Goal: Use online tool/utility: Utilize a website feature to perform a specific function

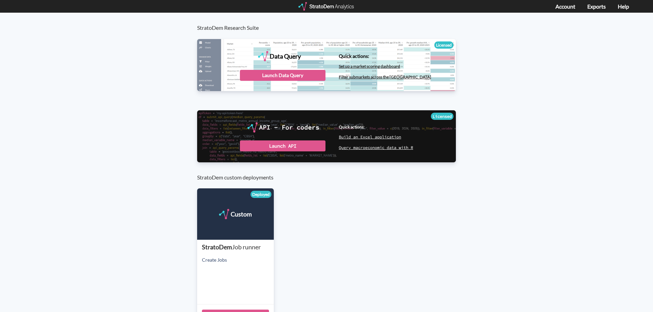
click at [265, 69] on div "Data Query" at bounding box center [326, 64] width 259 height 51
click at [265, 73] on div "Launch Data Query" at bounding box center [283, 75] width 86 height 11
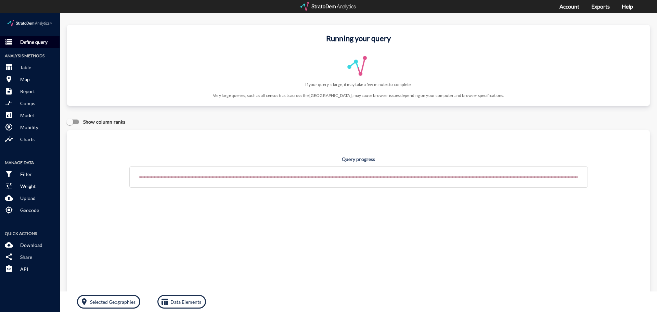
click p "Define query"
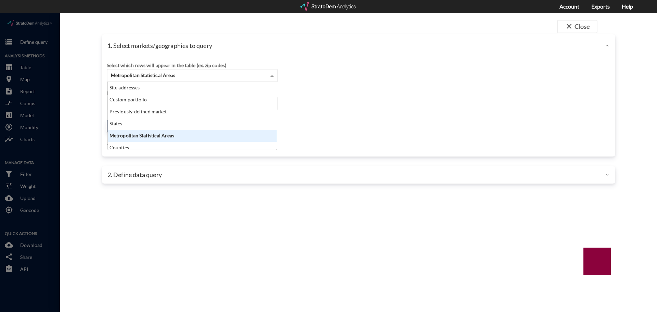
click span "Metropolitan Statistical Areas"
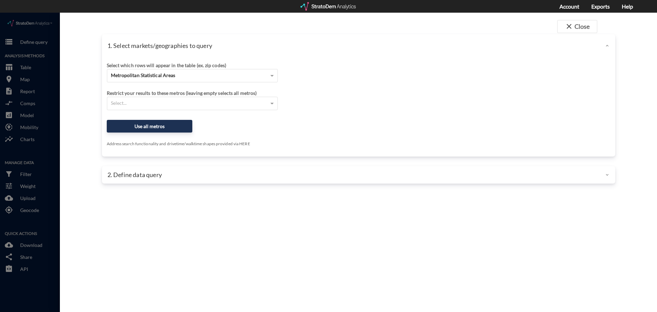
click div "Select which rows will appear in the table (ex. zip codes)"
click button "Use all metros"
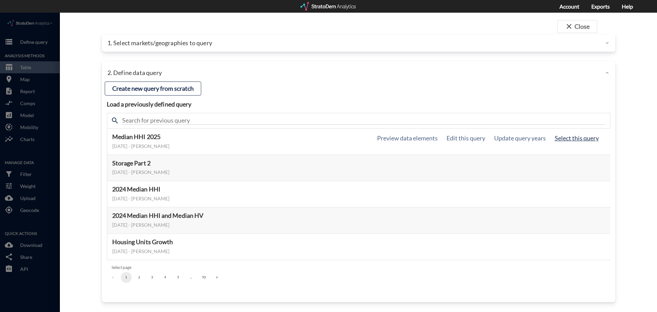
click button "Select this query"
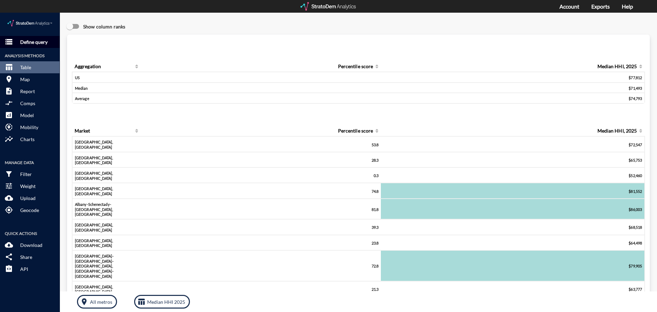
click p "Define query"
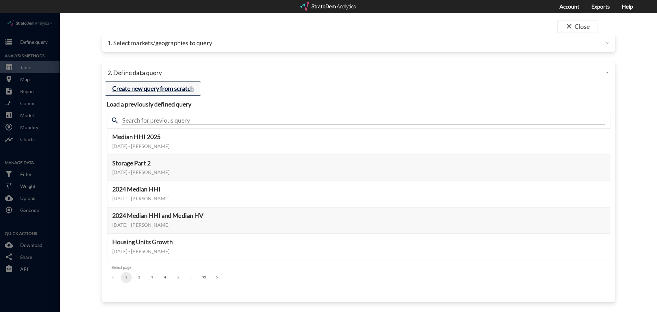
click button "Create new query from scratch"
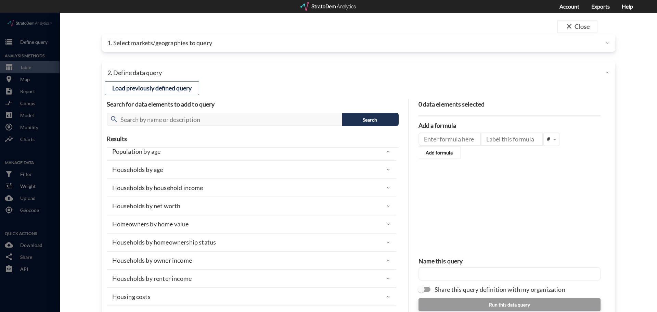
scroll to position [34, 0]
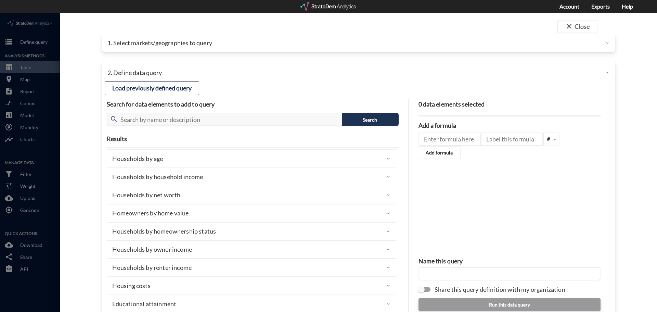
click div "Households by household income"
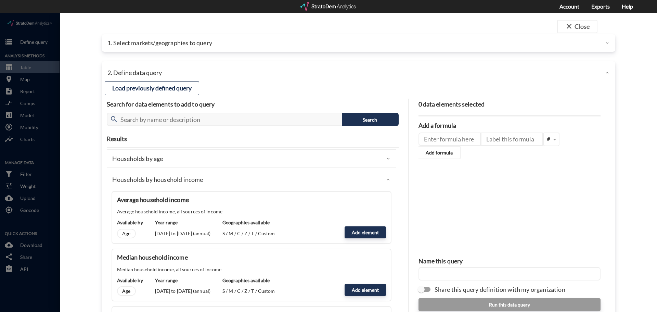
scroll to position [68, 0]
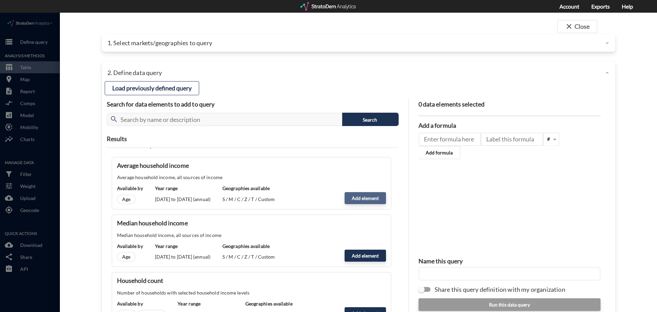
click button "Add element"
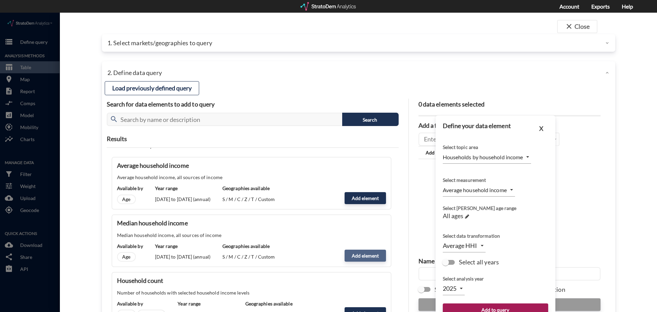
click button "Add element"
click button "X"
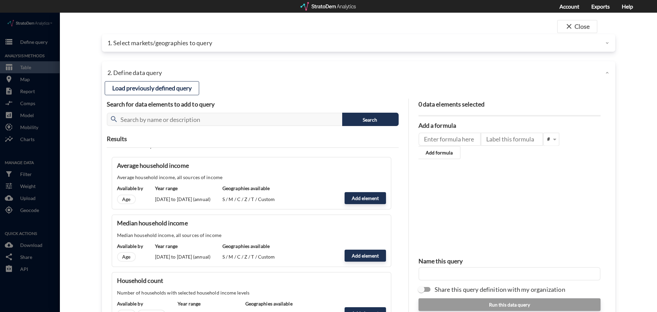
click div "Average household income Average household income, all sources of income Availa…"
click button "Add element"
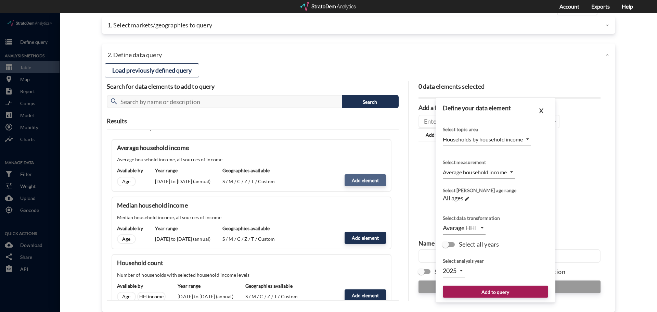
scroll to position [27, 0]
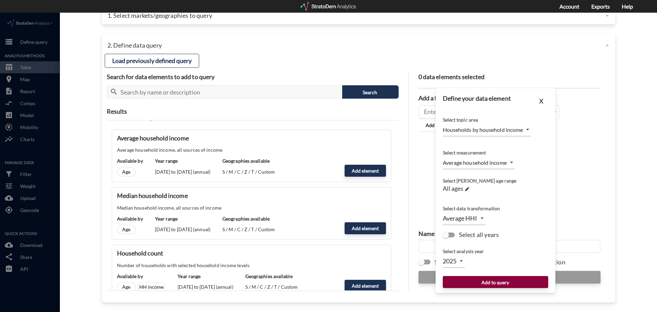
click button "Add to query"
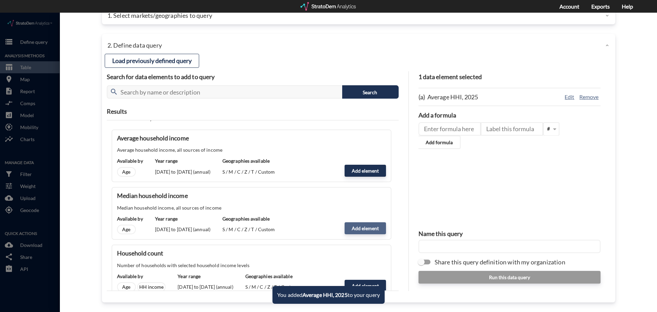
click button "Add element"
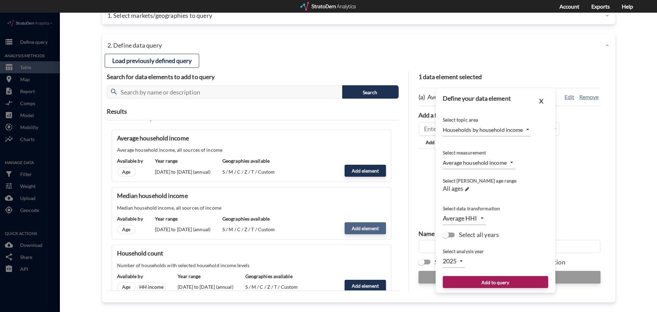
type input "MEDIAN"
click button "Add to query"
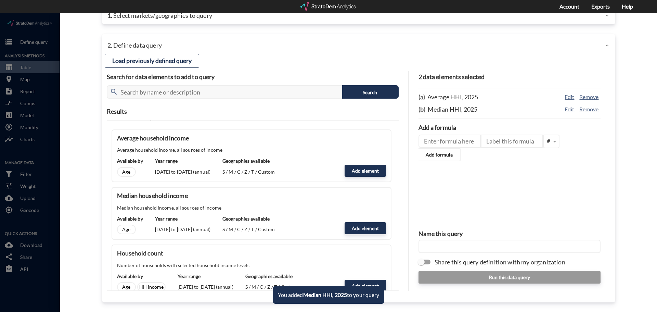
click input "text"
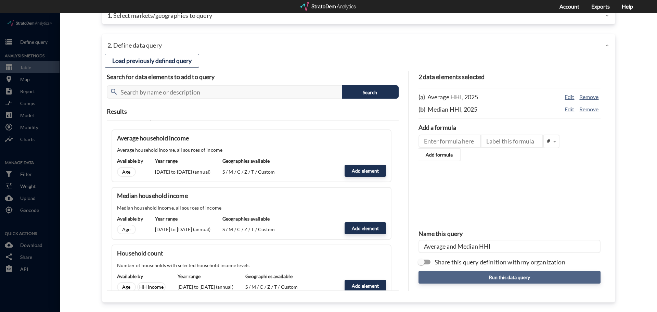
type input "Average and Median HHI"
click button "Run this data query"
